Goal: Information Seeking & Learning: Learn about a topic

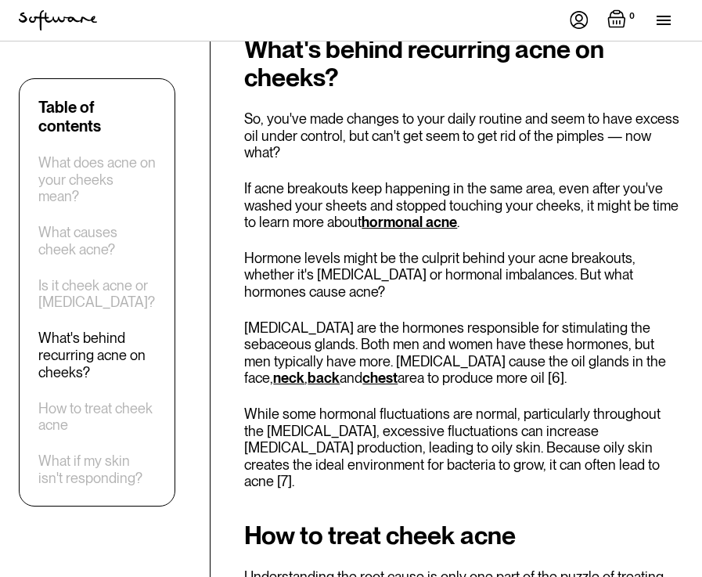
scroll to position [3601, 0]
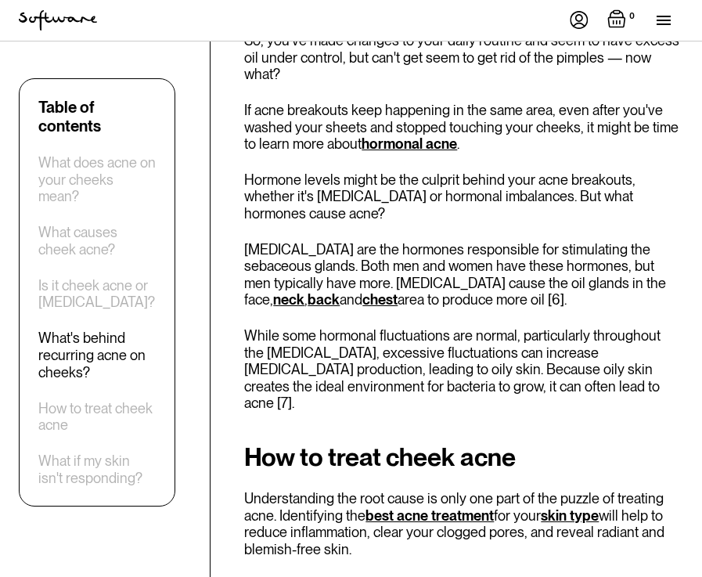
drag, startPoint x: 486, startPoint y: 496, endPoint x: 583, endPoint y: 497, distance: 97.1
copy p "[MEDICAL_DATA]"
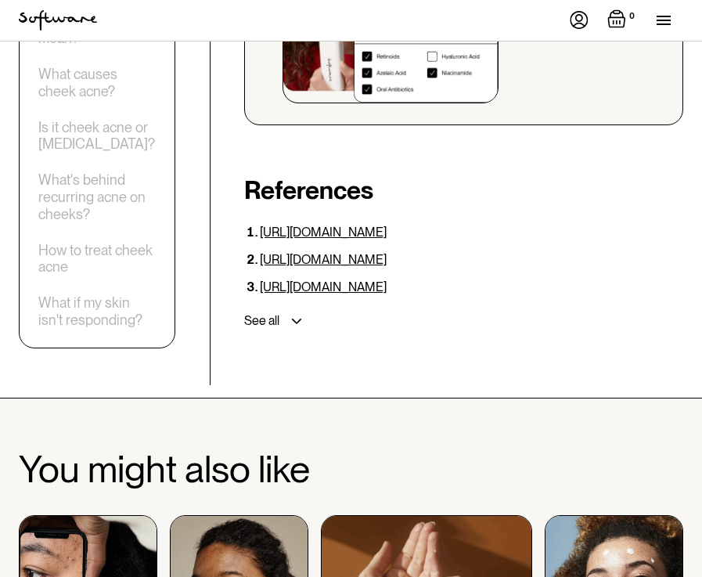
scroll to position [5559, 0]
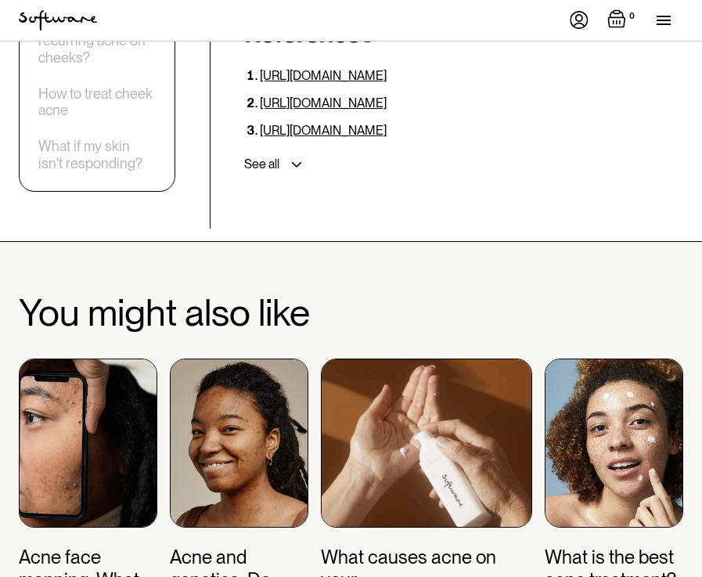
click at [69, 359] on img at bounding box center [88, 443] width 139 height 169
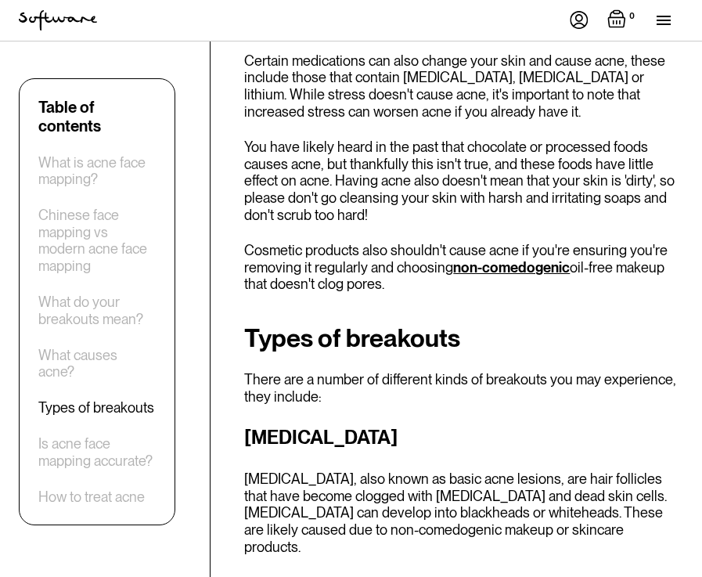
scroll to position [3288, 0]
